Goal: Transaction & Acquisition: Purchase product/service

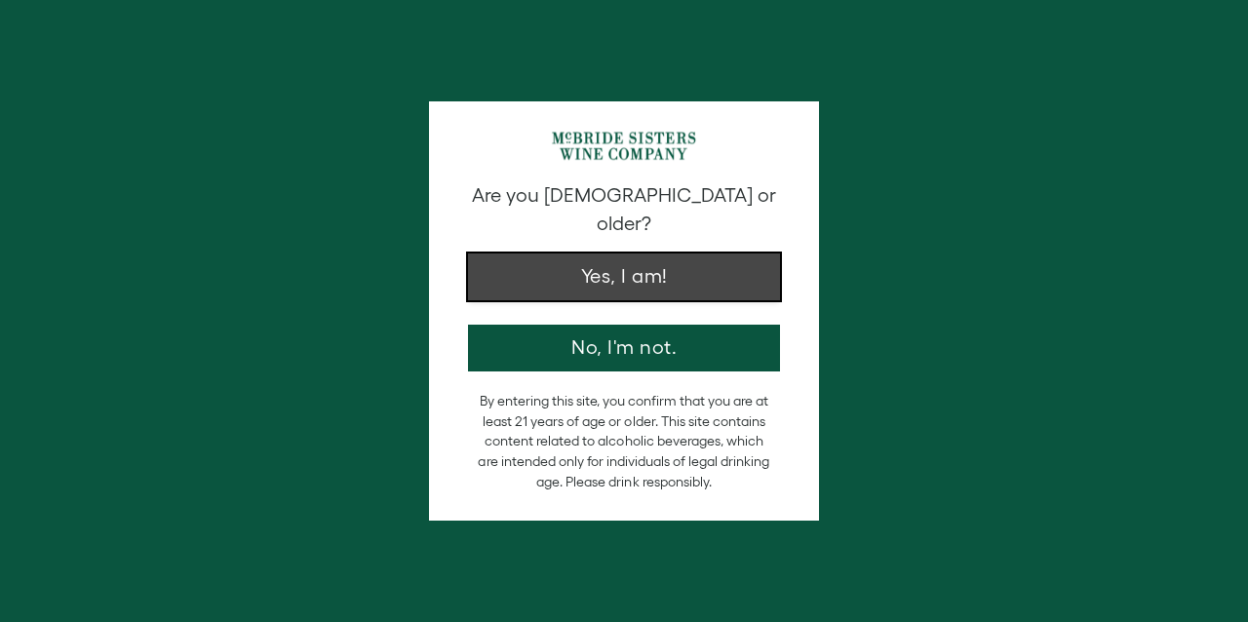
click at [642, 254] on button "Yes, I am!" at bounding box center [624, 277] width 312 height 47
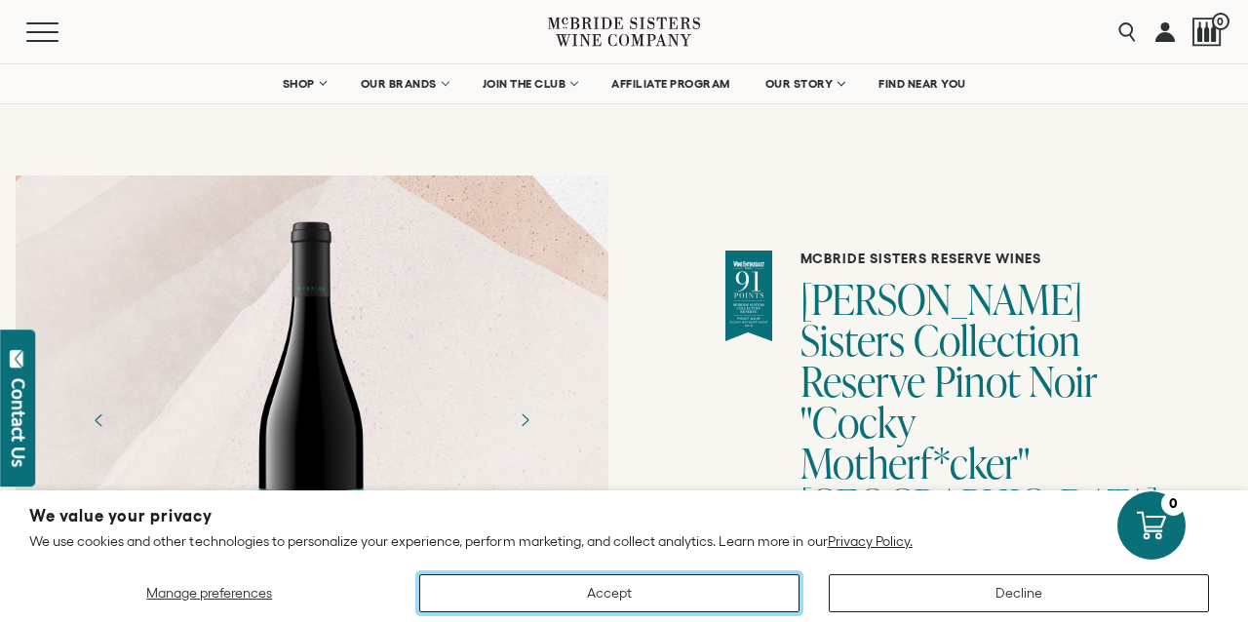
click at [712, 593] on button "Accept" at bounding box center [609, 593] width 380 height 38
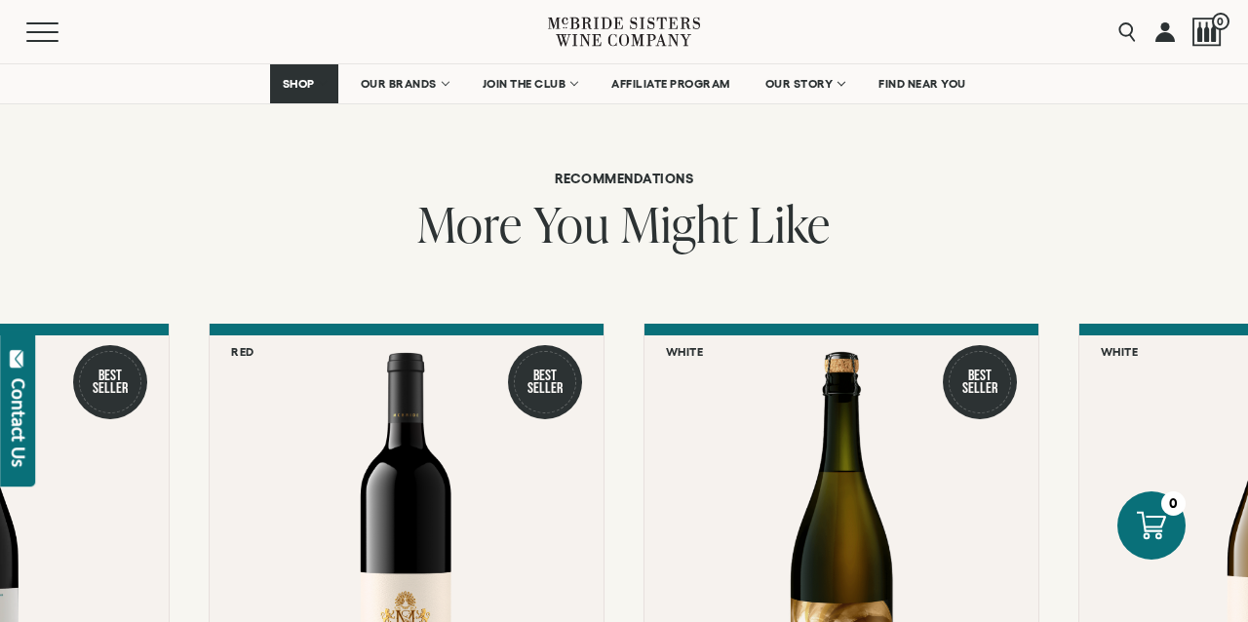
scroll to position [1910, 0]
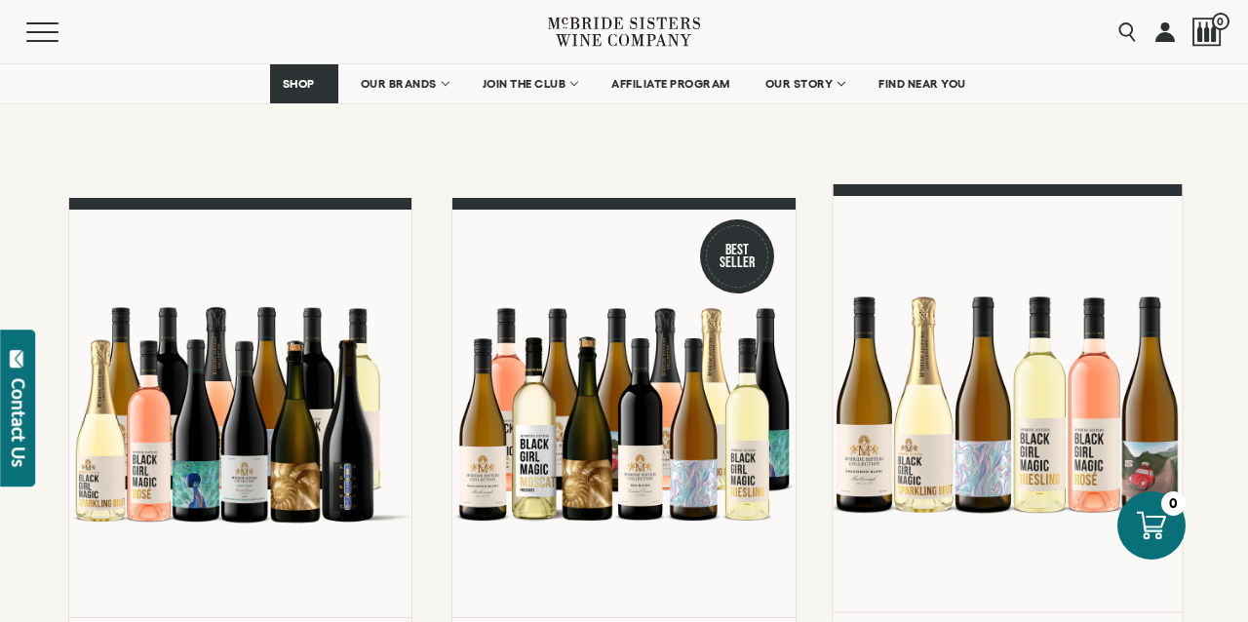
scroll to position [145, 0]
